Goal: Task Accomplishment & Management: Manage account settings

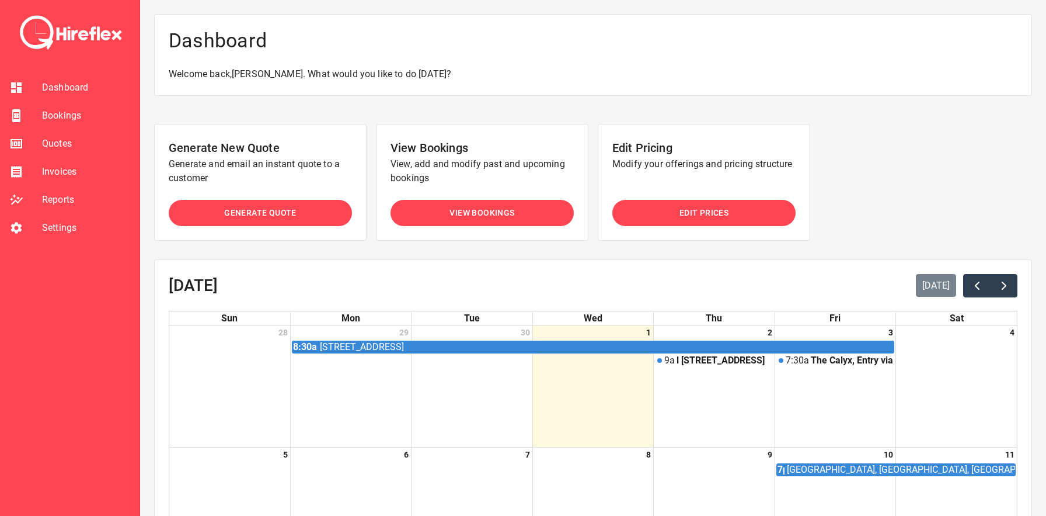
click at [496, 208] on span "View Bookings" at bounding box center [482, 213] width 65 height 15
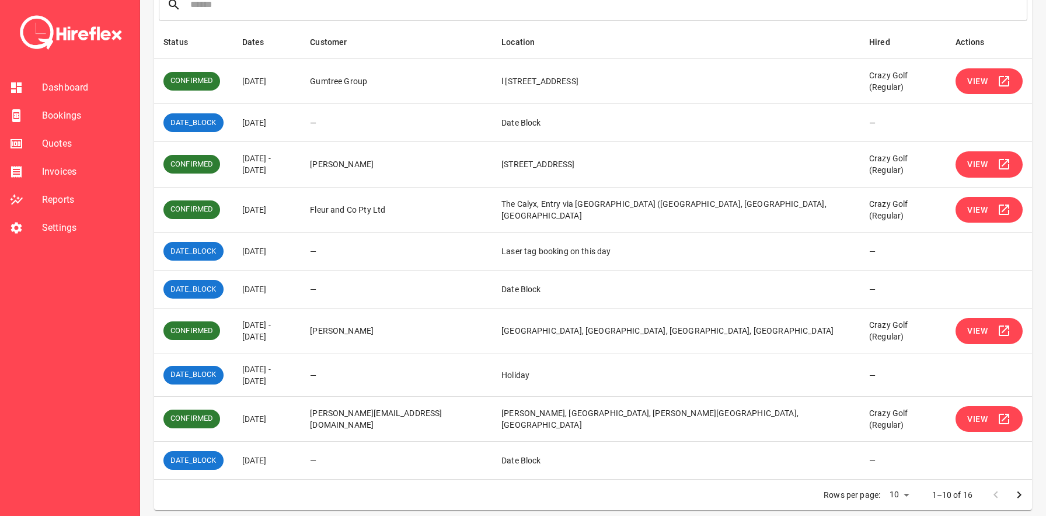
scroll to position [183, 0]
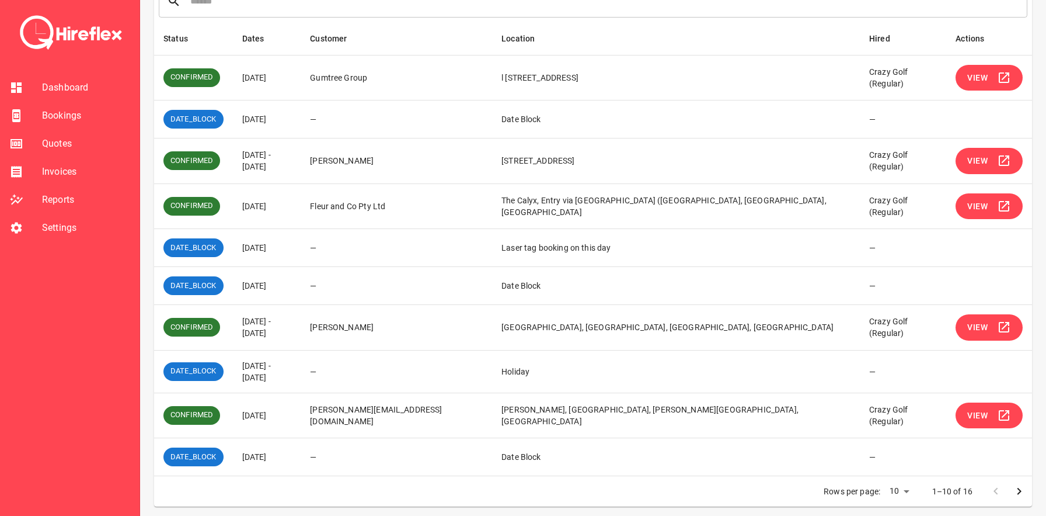
click at [976, 323] on span "View" at bounding box center [978, 327] width 20 height 15
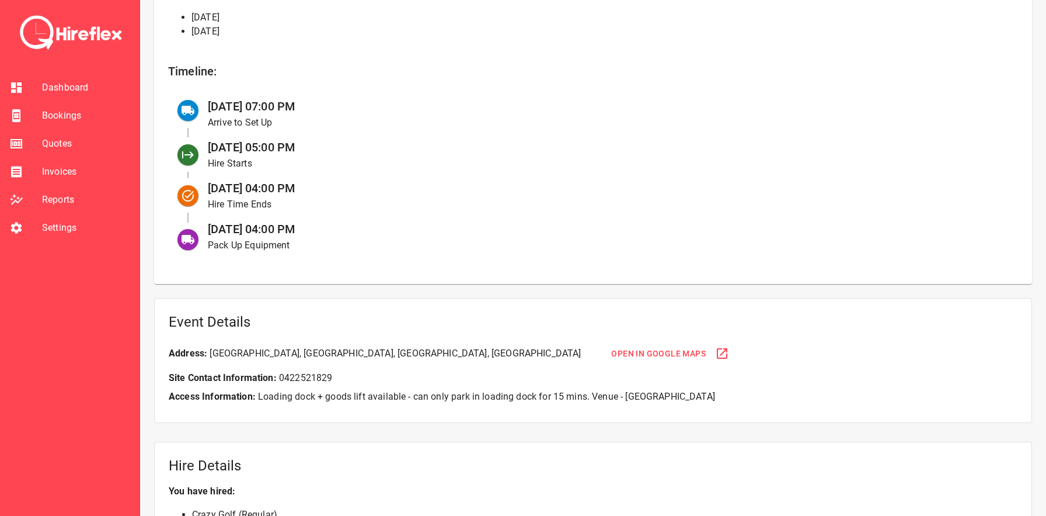
scroll to position [403, 0]
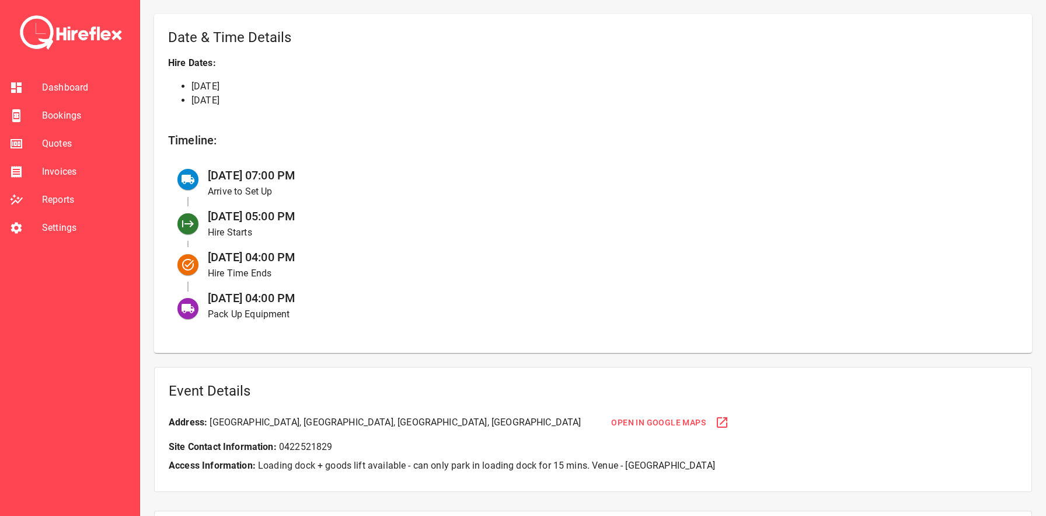
click at [54, 120] on span "Bookings" at bounding box center [86, 116] width 88 height 14
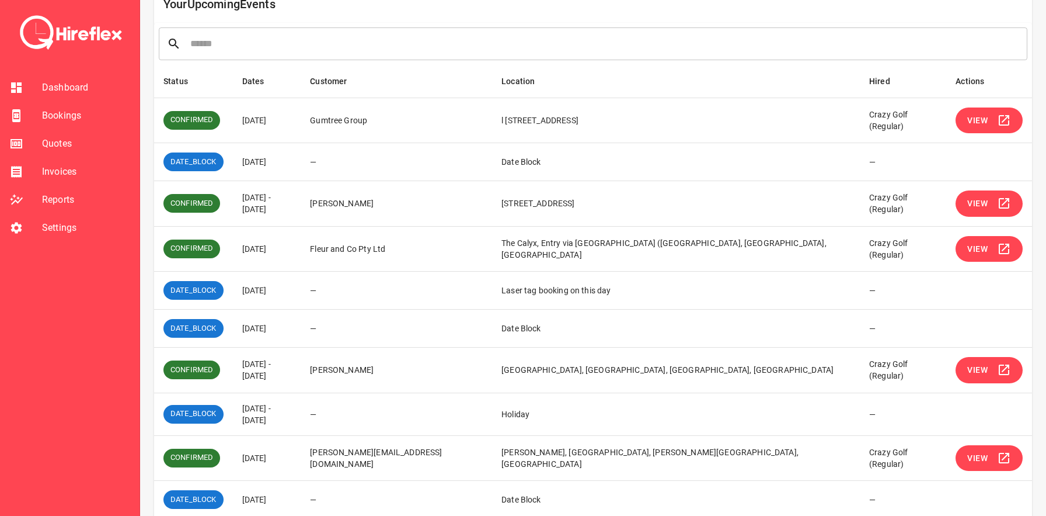
scroll to position [183, 0]
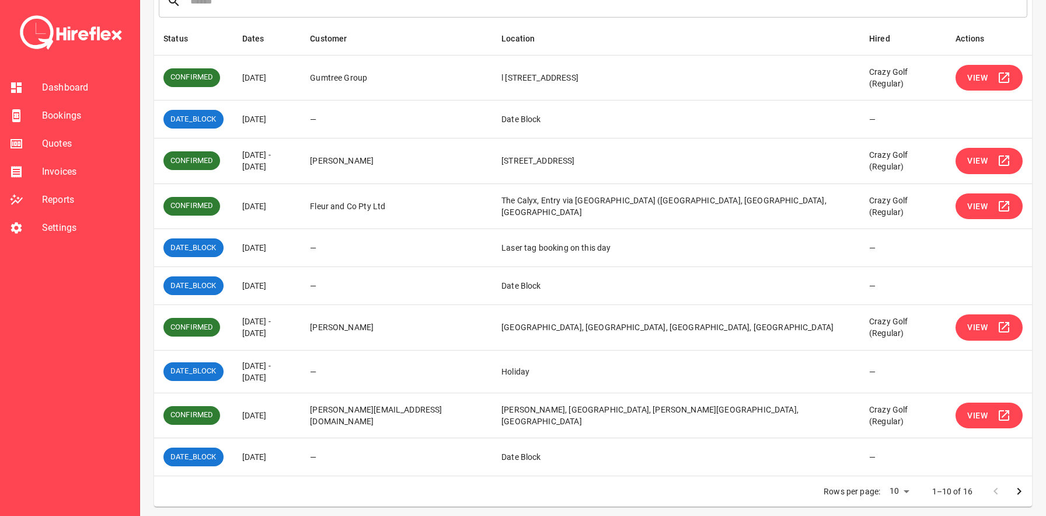
click at [1014, 484] on icon "Go to next page" at bounding box center [1020, 491] width 14 height 14
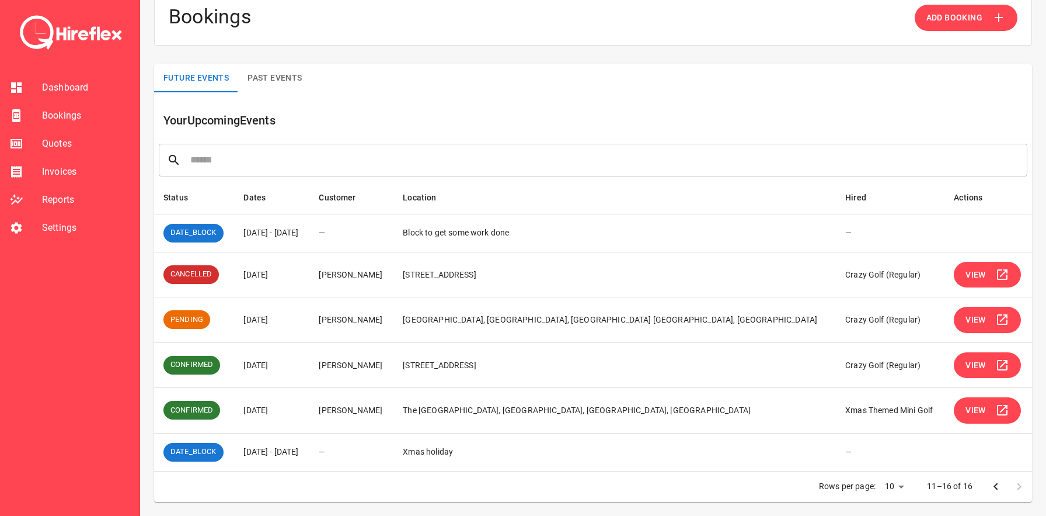
scroll to position [23, 0]
click at [989, 489] on icon "Go to previous page" at bounding box center [996, 487] width 14 height 14
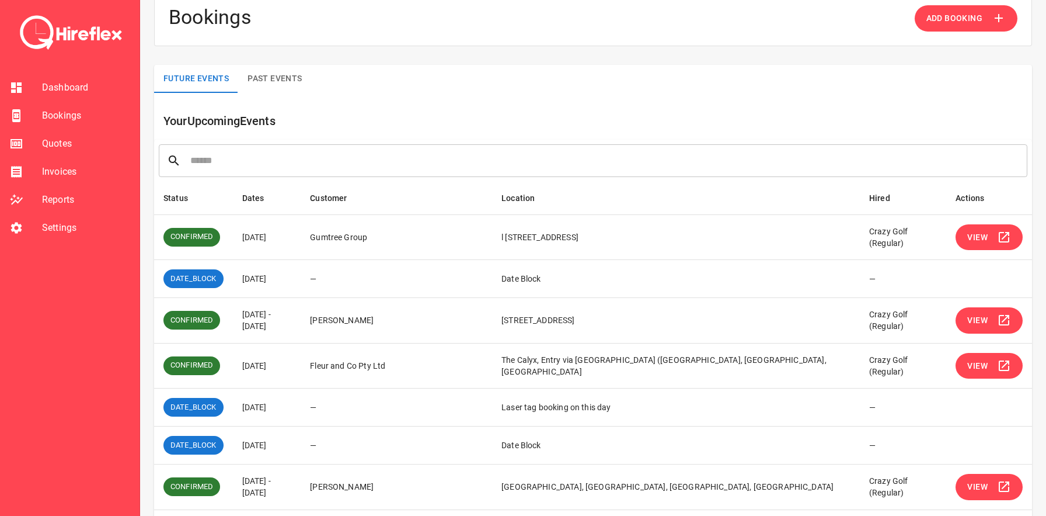
scroll to position [183, 0]
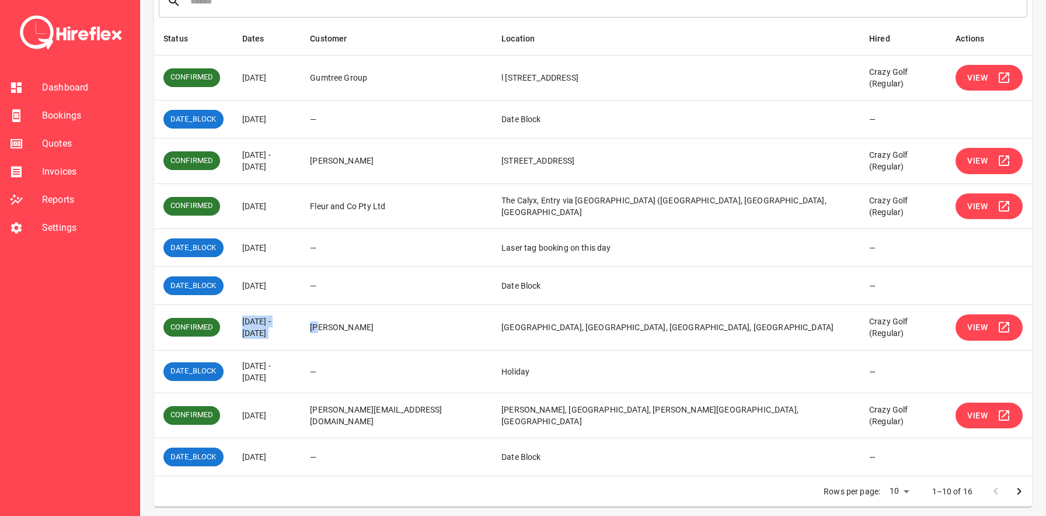
drag, startPoint x: 248, startPoint y: 326, endPoint x: 377, endPoint y: 328, distance: 129.1
click at [377, 328] on tr "CONFIRMED [DATE] - [DATE] [PERSON_NAME] [PERSON_NAME][GEOGRAPHIC_DATA], [GEOGRA…" at bounding box center [593, 328] width 878 height 46
click at [377, 328] on td "[PERSON_NAME]" at bounding box center [397, 328] width 192 height 46
drag, startPoint x: 241, startPoint y: 286, endPoint x: 367, endPoint y: 285, distance: 126.1
click at [367, 285] on tr "DATE_BLOCK [DATE] — Date Block —" at bounding box center [593, 286] width 878 height 38
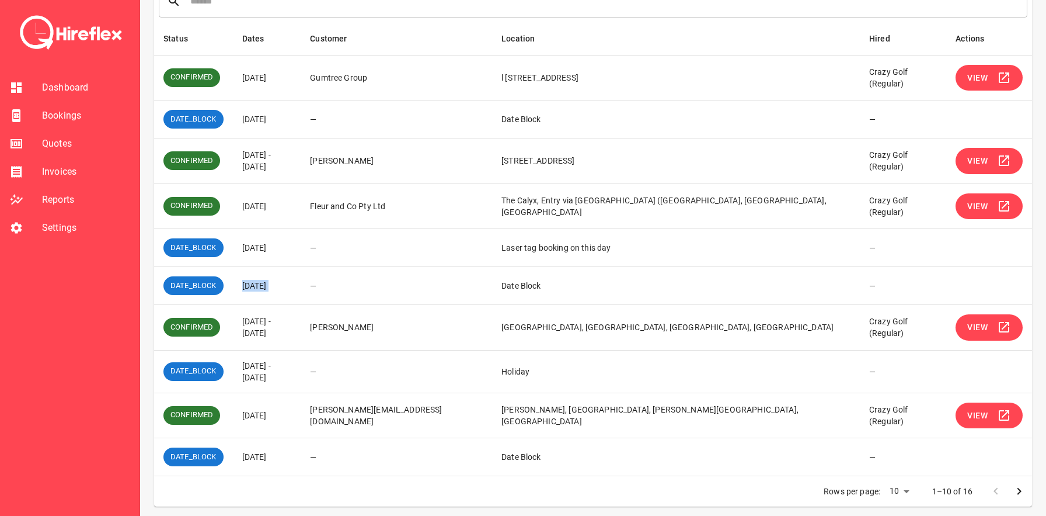
click at [367, 285] on td "—" at bounding box center [397, 286] width 192 height 38
click at [990, 324] on button "View" at bounding box center [989, 327] width 67 height 26
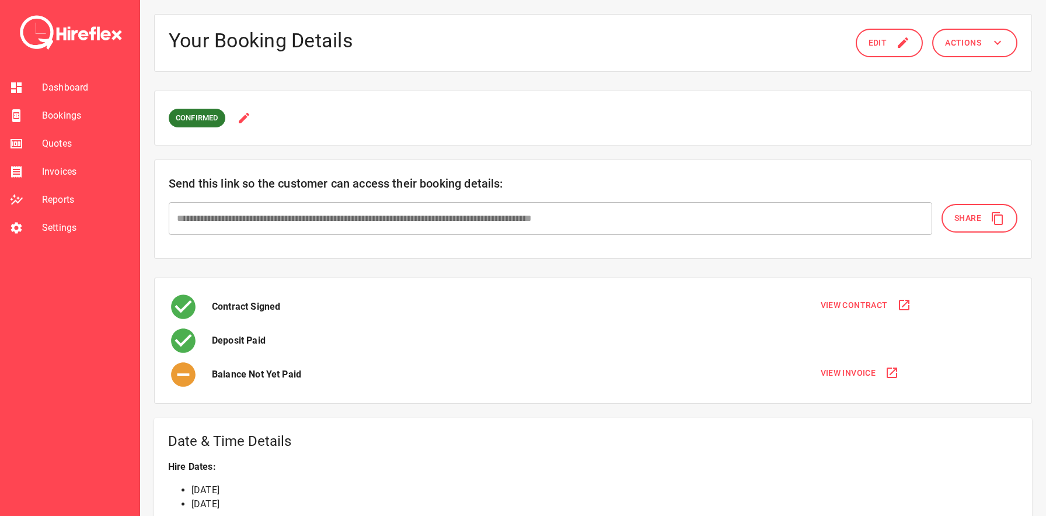
drag, startPoint x: 889, startPoint y: 43, endPoint x: 858, endPoint y: 57, distance: 33.7
click at [889, 43] on button "Edit" at bounding box center [890, 43] width 68 height 29
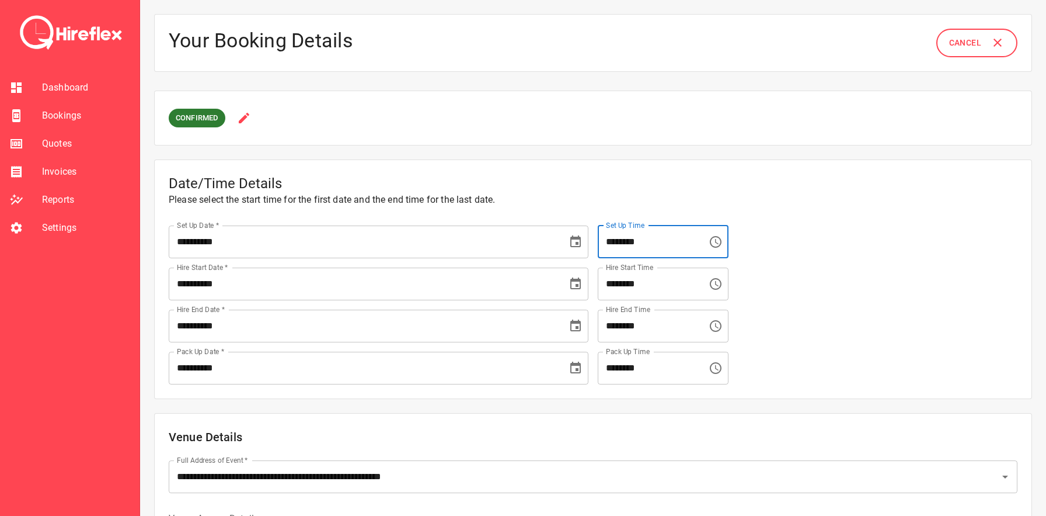
click at [613, 241] on input "********" at bounding box center [649, 241] width 102 height 33
type input "********"
type textarea "*"
click at [624, 241] on input "********" at bounding box center [649, 241] width 102 height 33
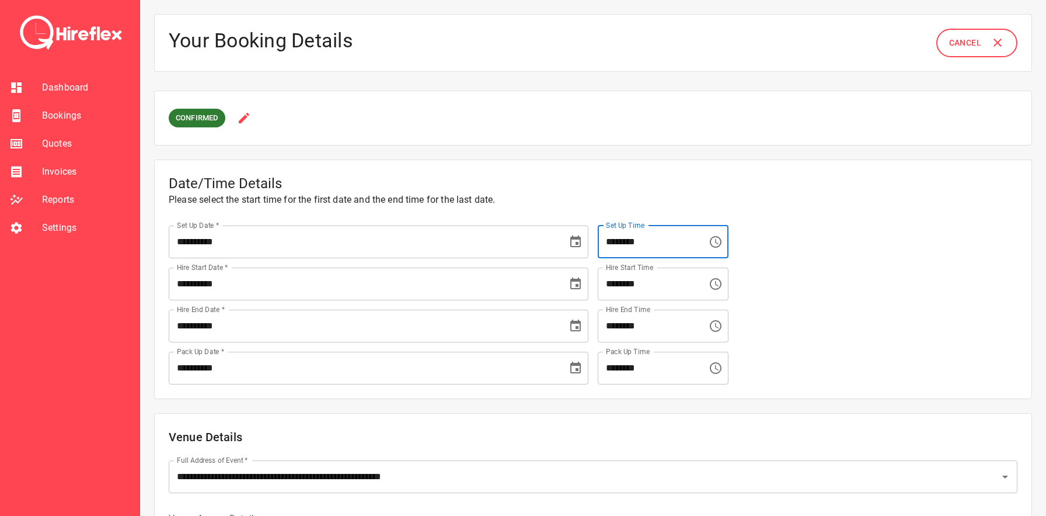
type input "********"
type textarea "*"
type input "********"
type textarea "*"
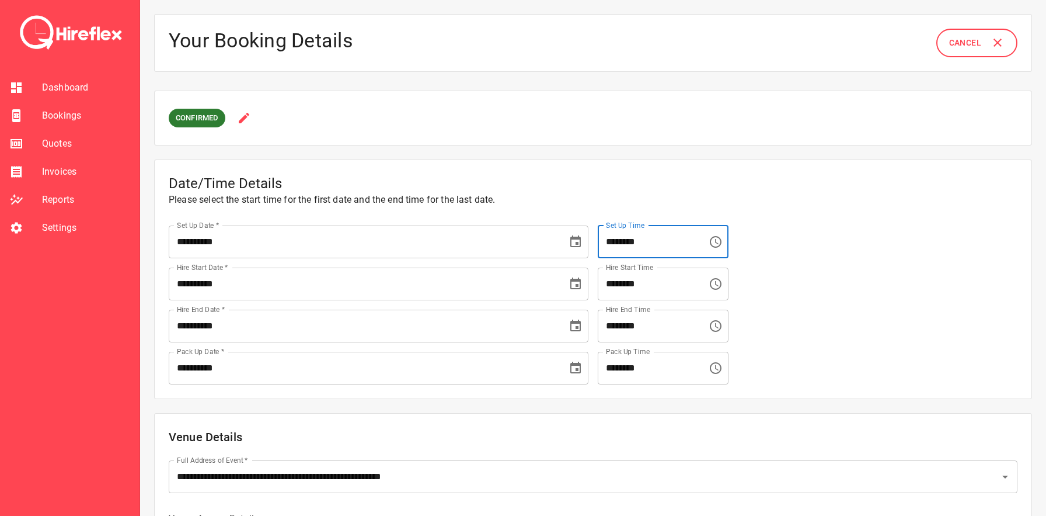
type textarea "*"
type input "********"
click at [828, 258] on div "Hire Start Time ******** Hire Start Time" at bounding box center [803, 279] width 429 height 42
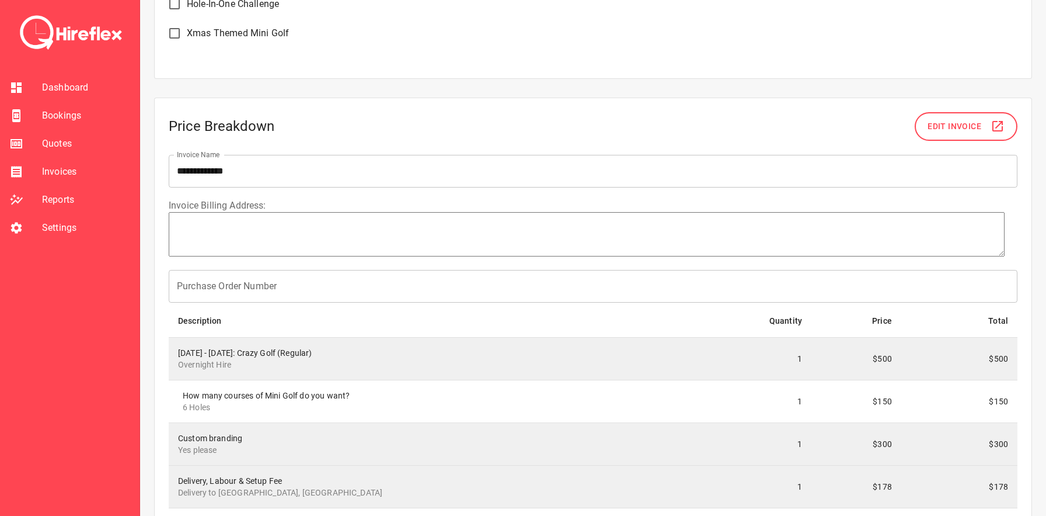
scroll to position [1729, 0]
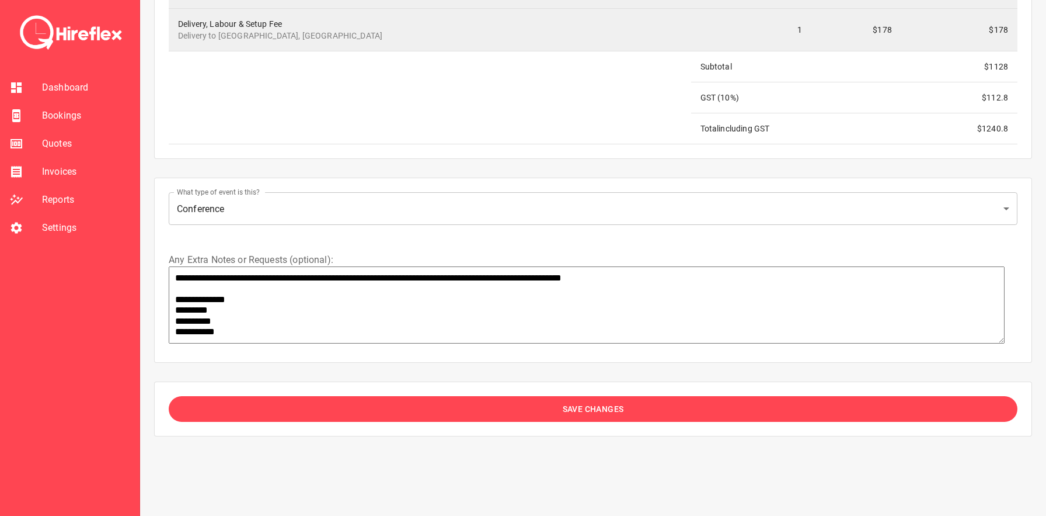
click at [425, 396] on button "Save Changes" at bounding box center [593, 409] width 849 height 26
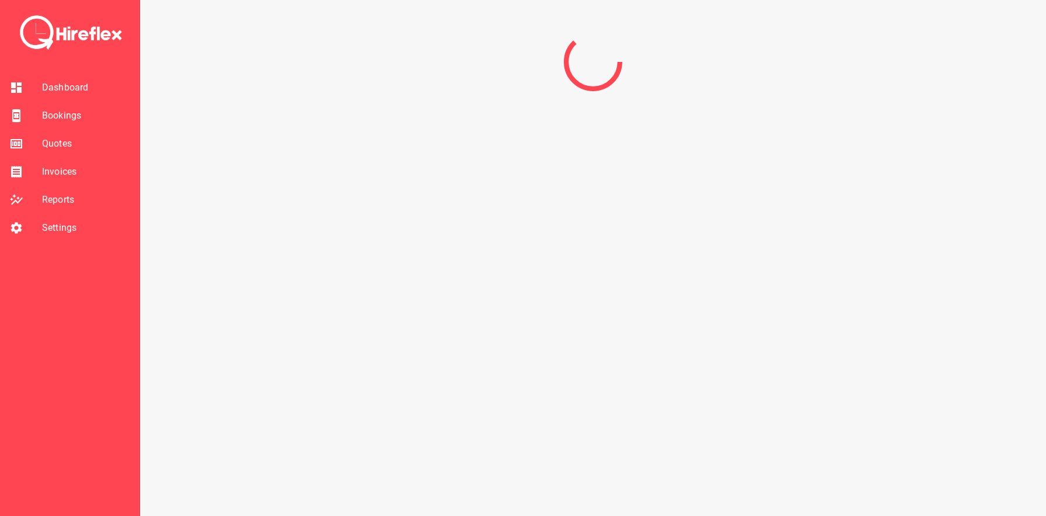
scroll to position [0, 0]
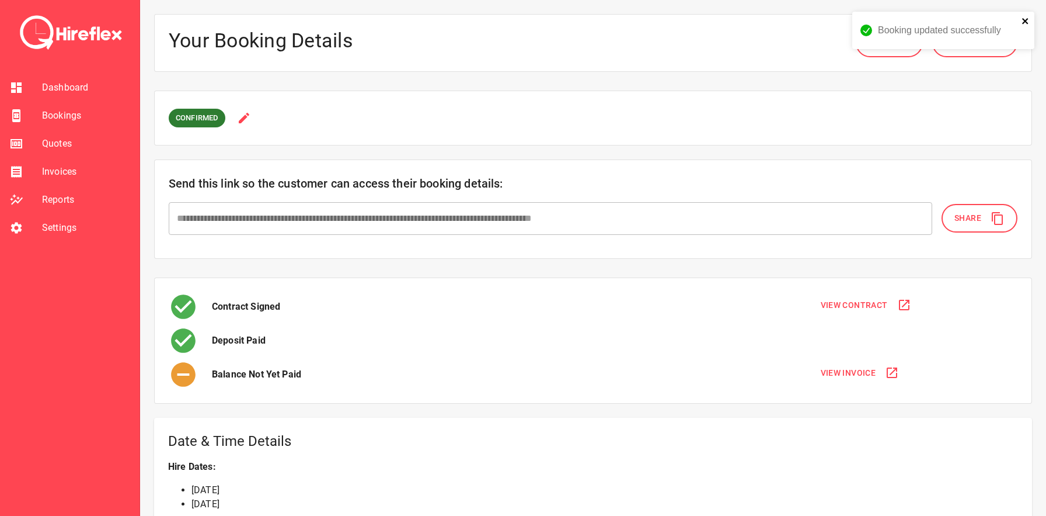
click at [1027, 23] on icon "close" at bounding box center [1026, 20] width 8 height 9
click at [971, 46] on div "Booking updated successfully" at bounding box center [943, 34] width 187 height 51
click at [994, 46] on icon at bounding box center [998, 43] width 14 height 14
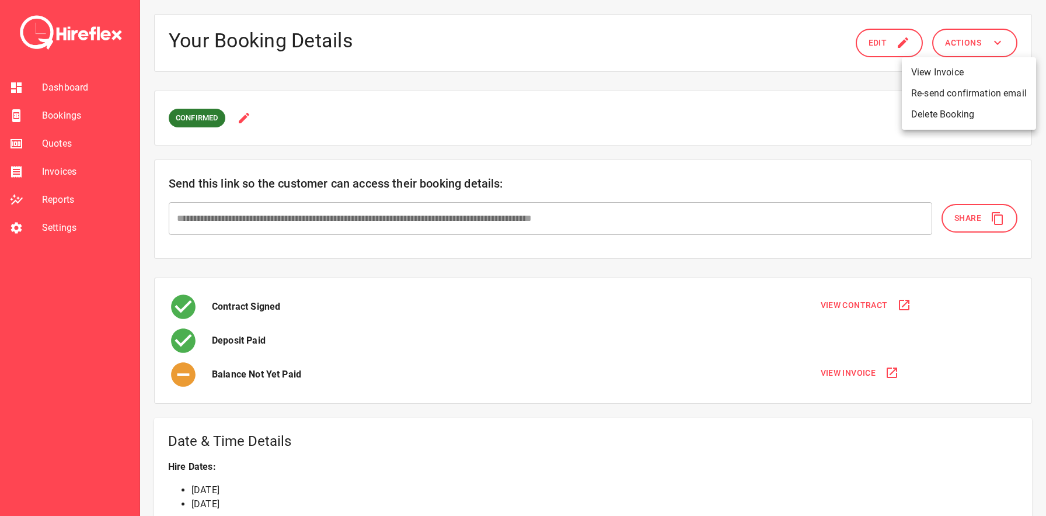
click at [953, 96] on li "Re-send confirmation email" at bounding box center [969, 93] width 134 height 21
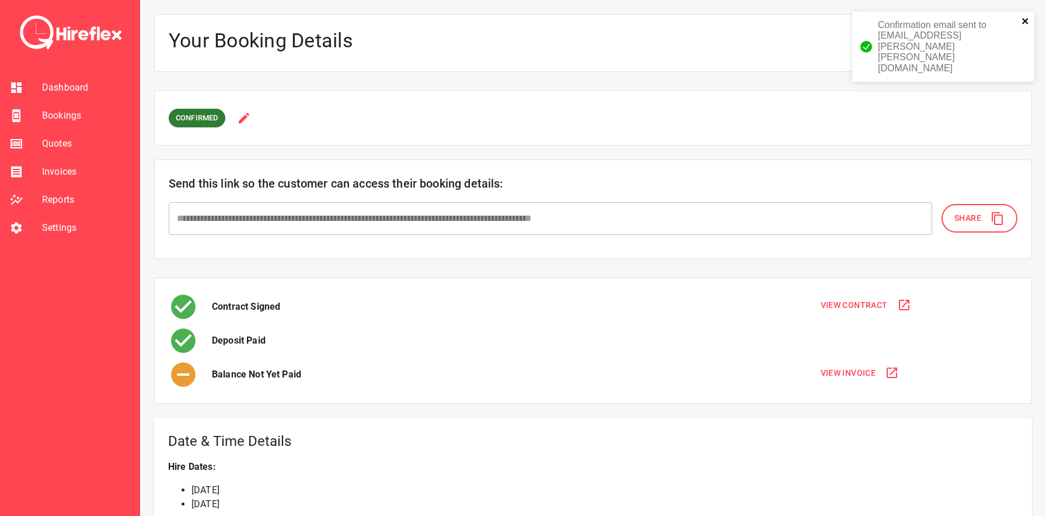
click at [1027, 19] on icon "close" at bounding box center [1025, 21] width 6 height 6
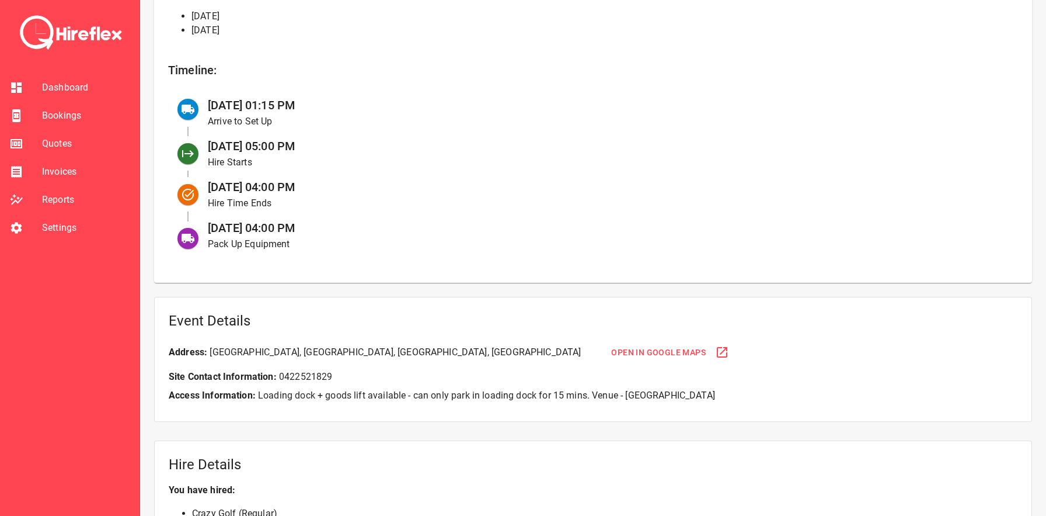
scroll to position [486, 0]
